Goal: Go to known website: Access a specific website the user already knows

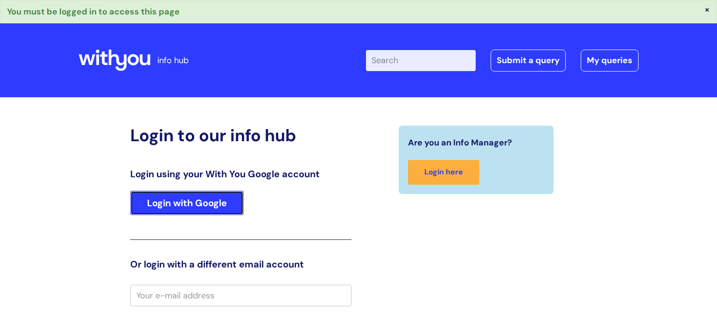
click at [183, 213] on link "Login with Google" at bounding box center [186, 203] width 113 height 24
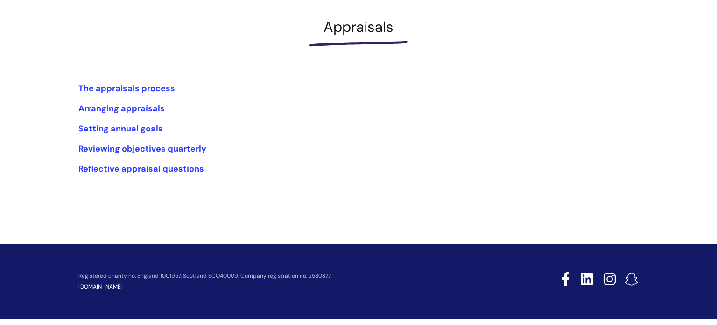
scroll to position [129, 0]
